Goal: Transaction & Acquisition: Book appointment/travel/reservation

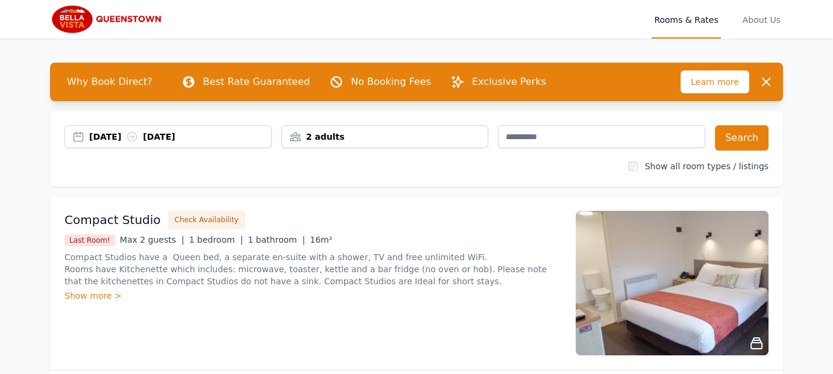
click at [194, 139] on div "[DATE] [DATE]" at bounding box center [180, 137] width 182 height 12
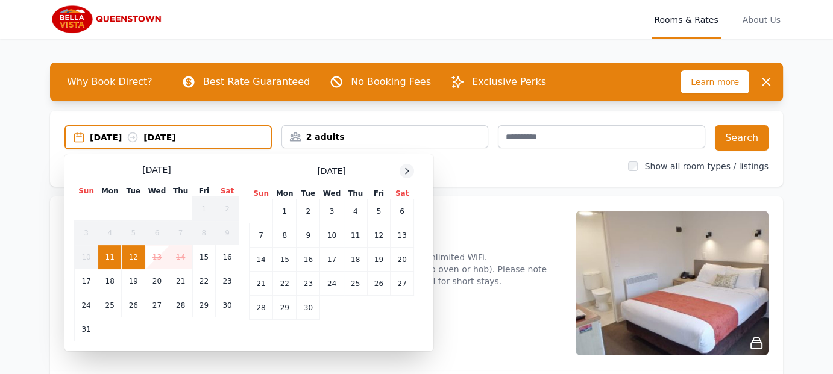
click at [402, 171] on icon at bounding box center [407, 171] width 10 height 10
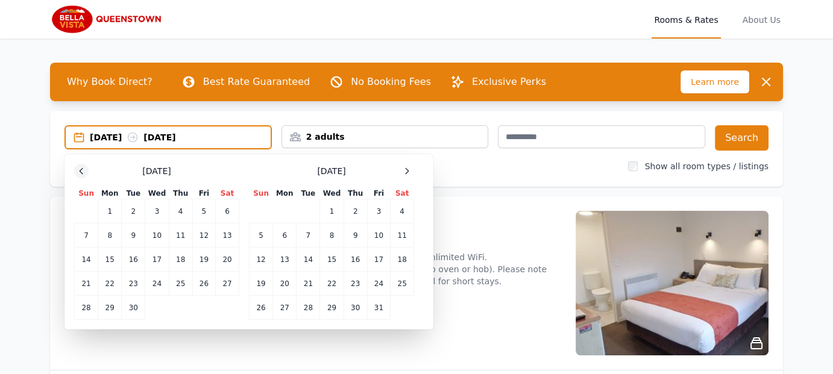
click at [79, 169] on icon at bounding box center [82, 171] width 10 height 10
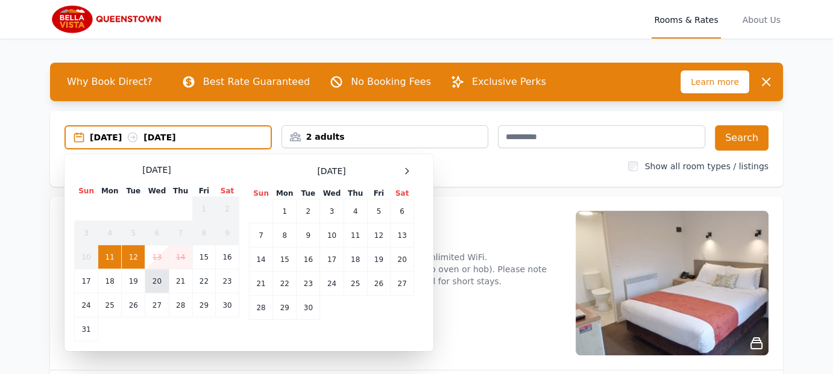
click at [156, 284] on td "20" at bounding box center [157, 281] width 24 height 24
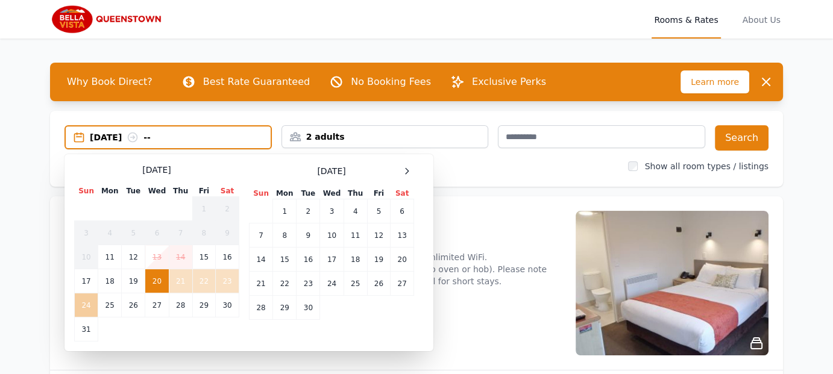
click at [81, 303] on td "24" at bounding box center [87, 306] width 24 height 24
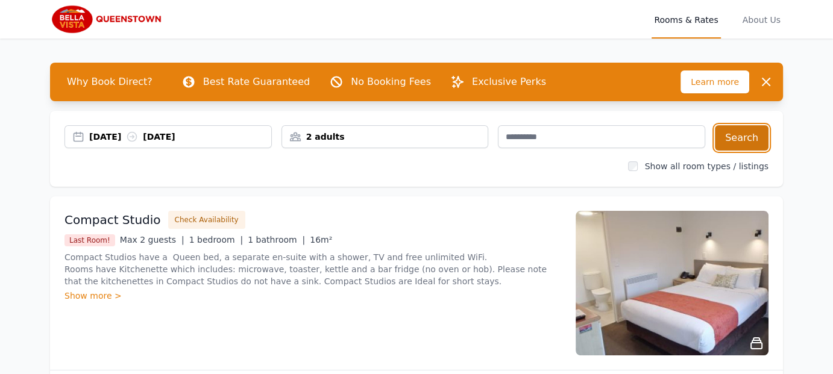
click at [749, 138] on button "Search" at bounding box center [742, 137] width 54 height 25
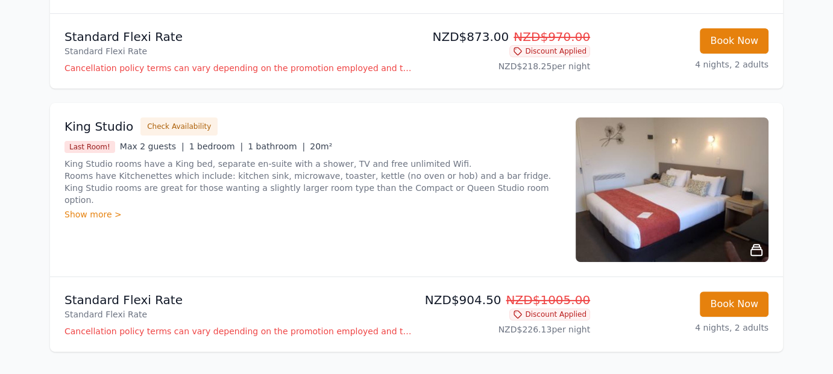
scroll to position [362, 0]
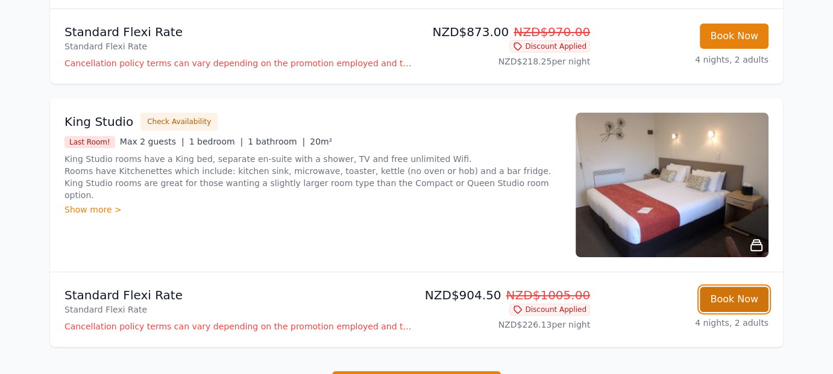
click at [731, 300] on button "Book Now" at bounding box center [734, 299] width 69 height 25
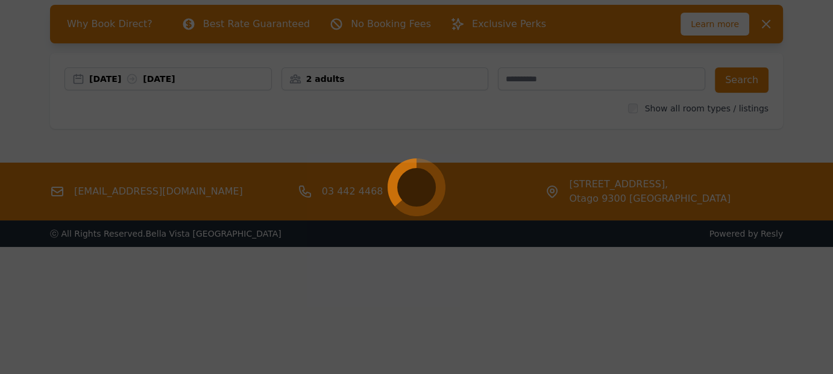
scroll to position [58, 0]
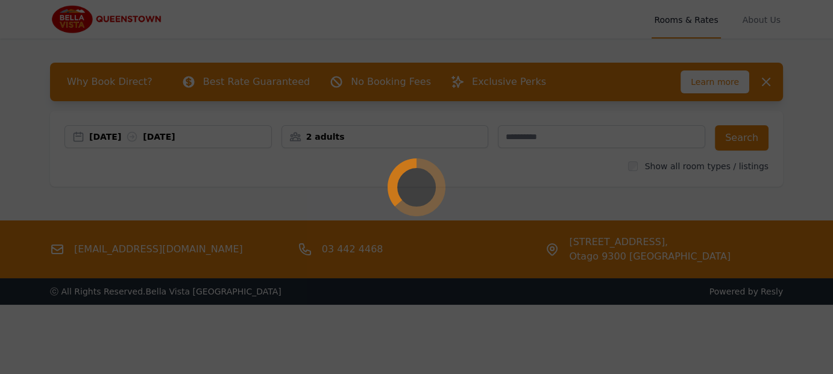
select select "**"
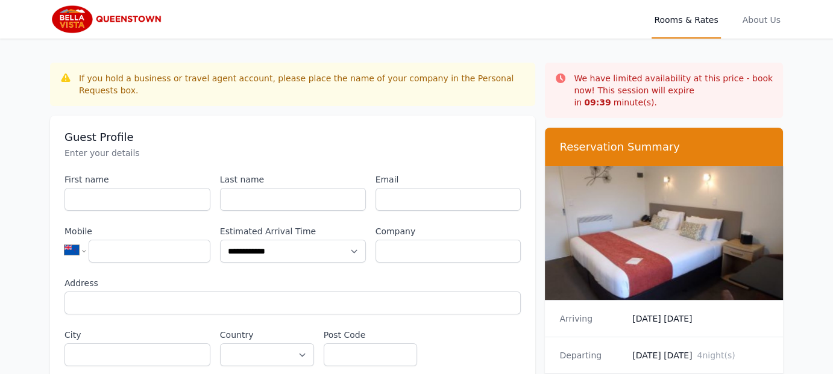
scroll to position [58, 0]
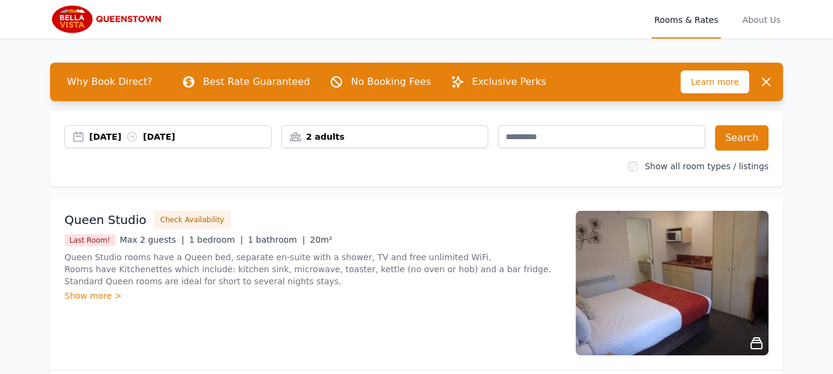
scroll to position [301, 0]
